Goal: Entertainment & Leisure: Browse casually

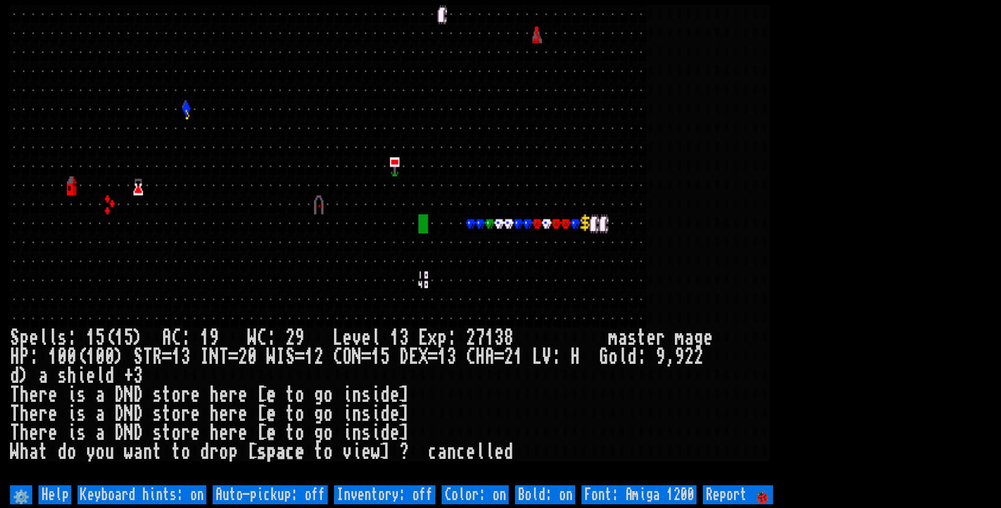
click at [294, 491] on off "Auto-pickup: off" at bounding box center [270, 494] width 115 height 19
type off "Auto-pickup: on"
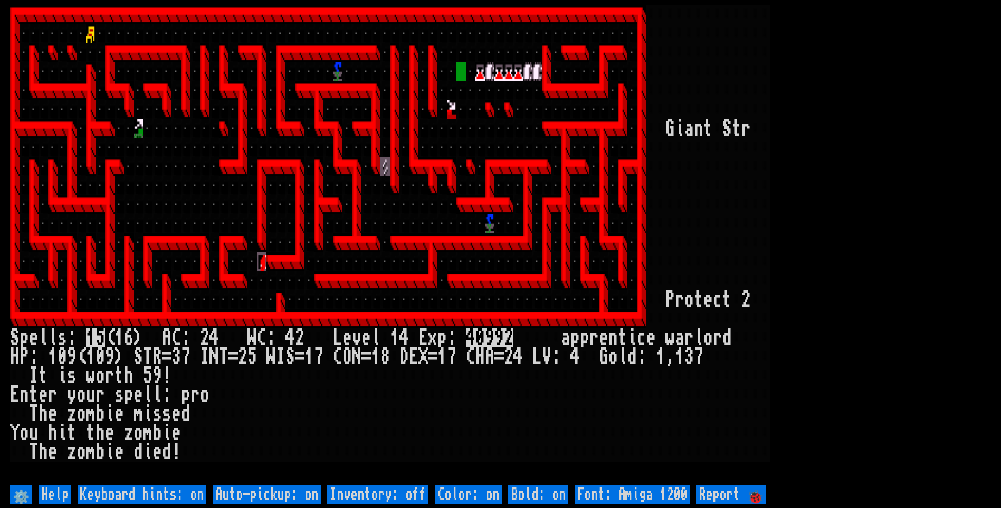
click at [408, 383] on div at bounding box center [403, 375] width 9 height 19
click at [241, 490] on off "Auto-pickup: on" at bounding box center [267, 494] width 108 height 19
type off "Auto-pickup: off"
